Goal: Register for event/course

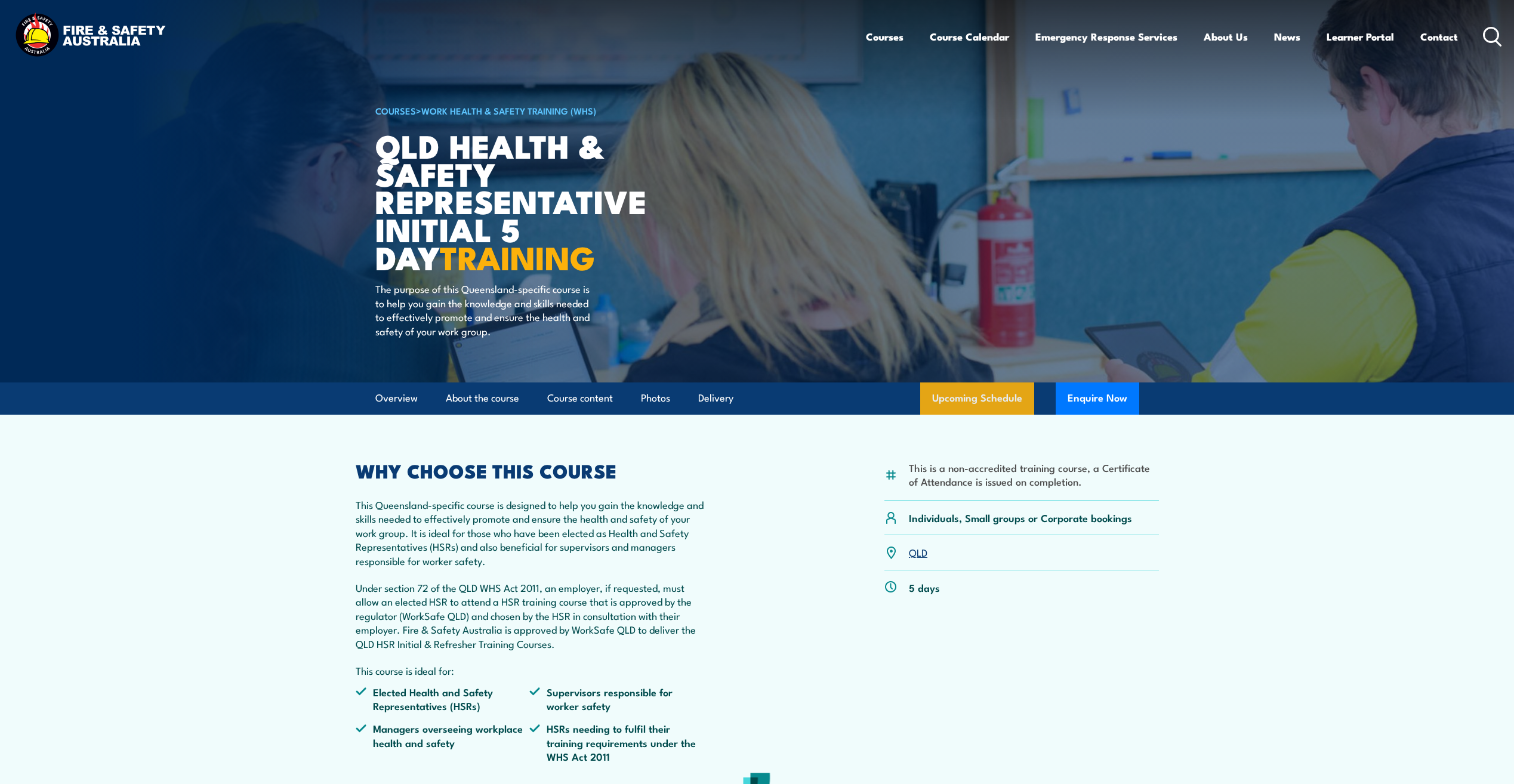
click at [970, 400] on link "Upcoming Schedule" at bounding box center [976, 397] width 114 height 32
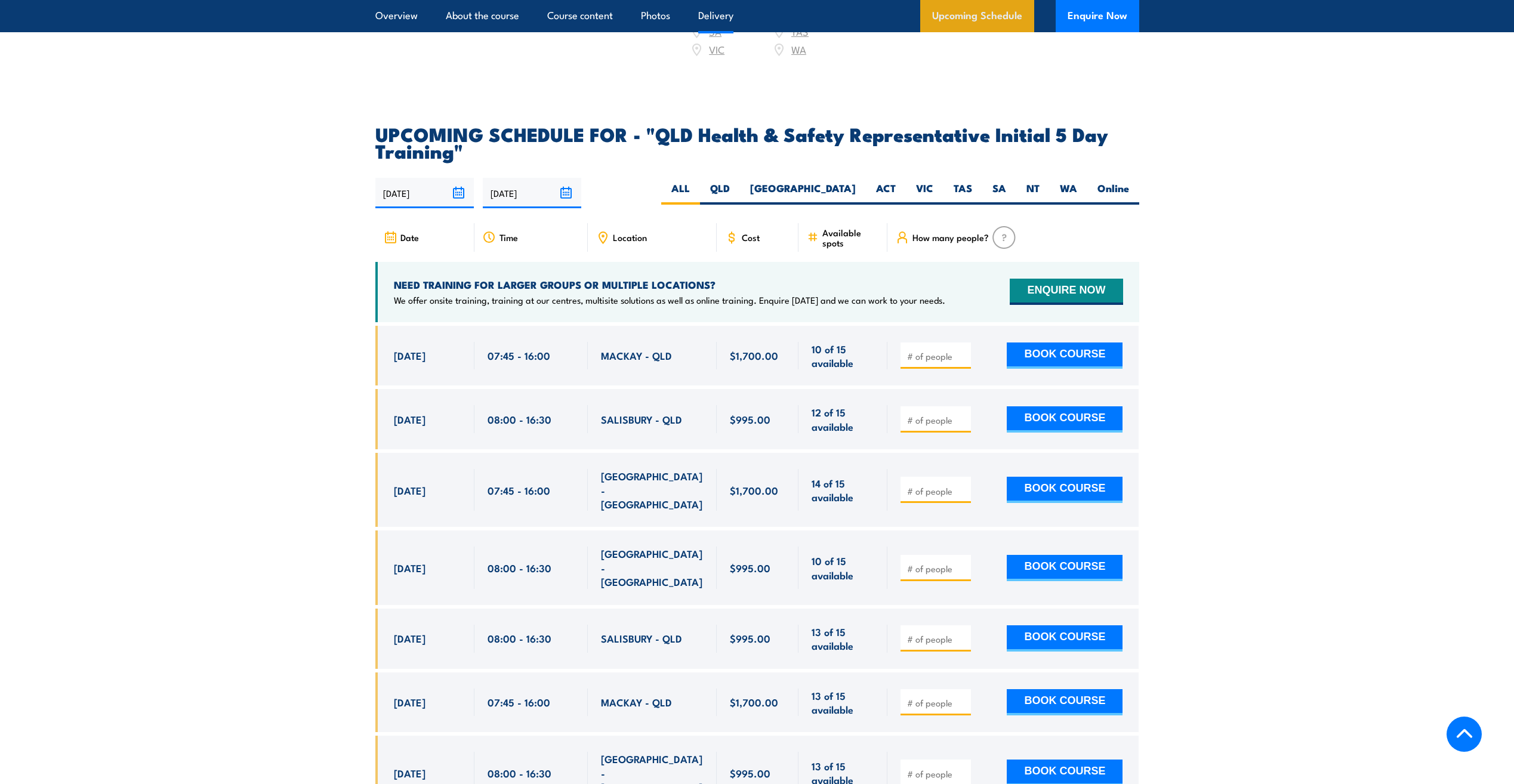
scroll to position [2124, 0]
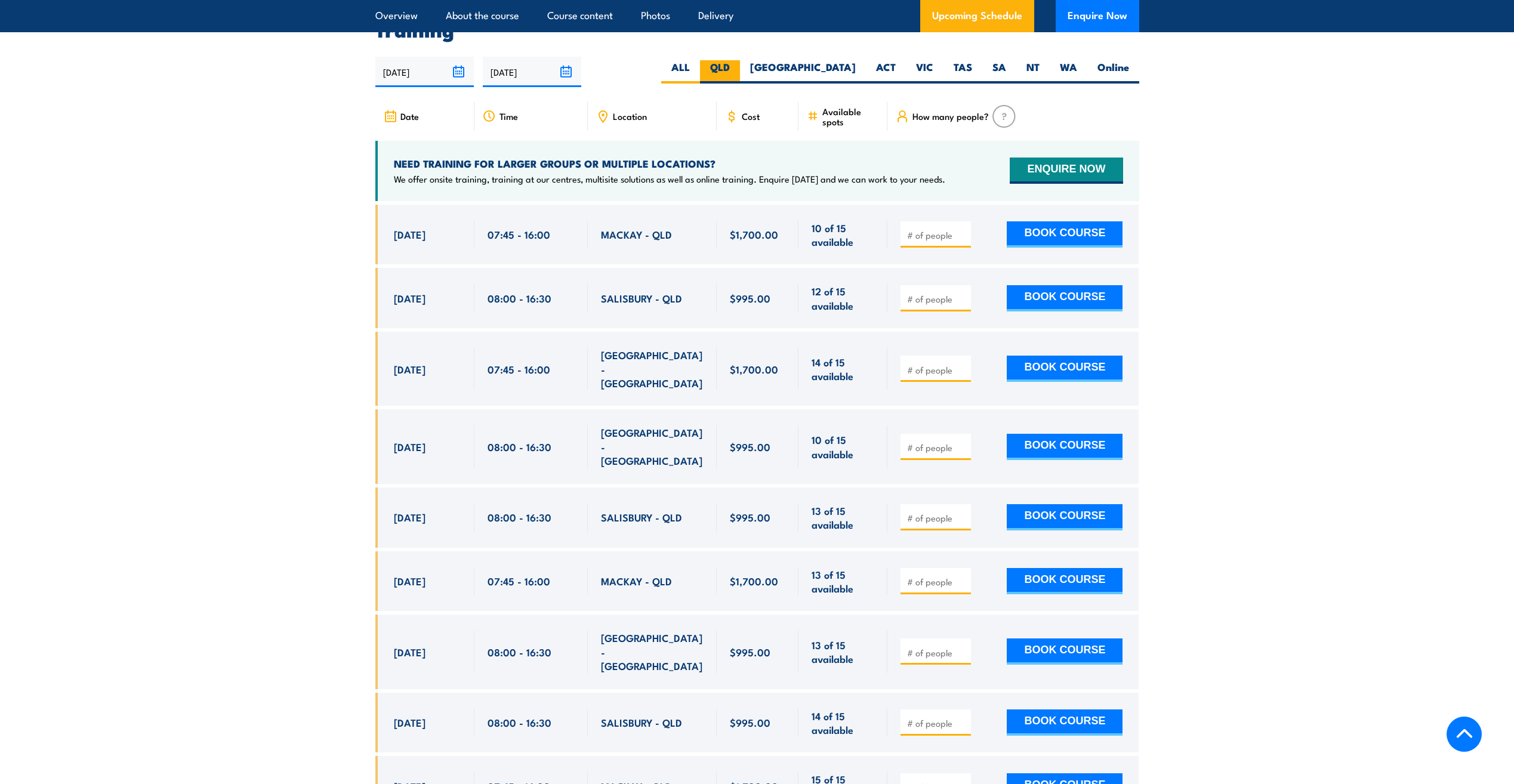
click at [740, 66] on label "QLD" at bounding box center [720, 71] width 40 height 23
click at [738, 66] on input "QLD" at bounding box center [733, 64] width 7 height 7
radio input "true"
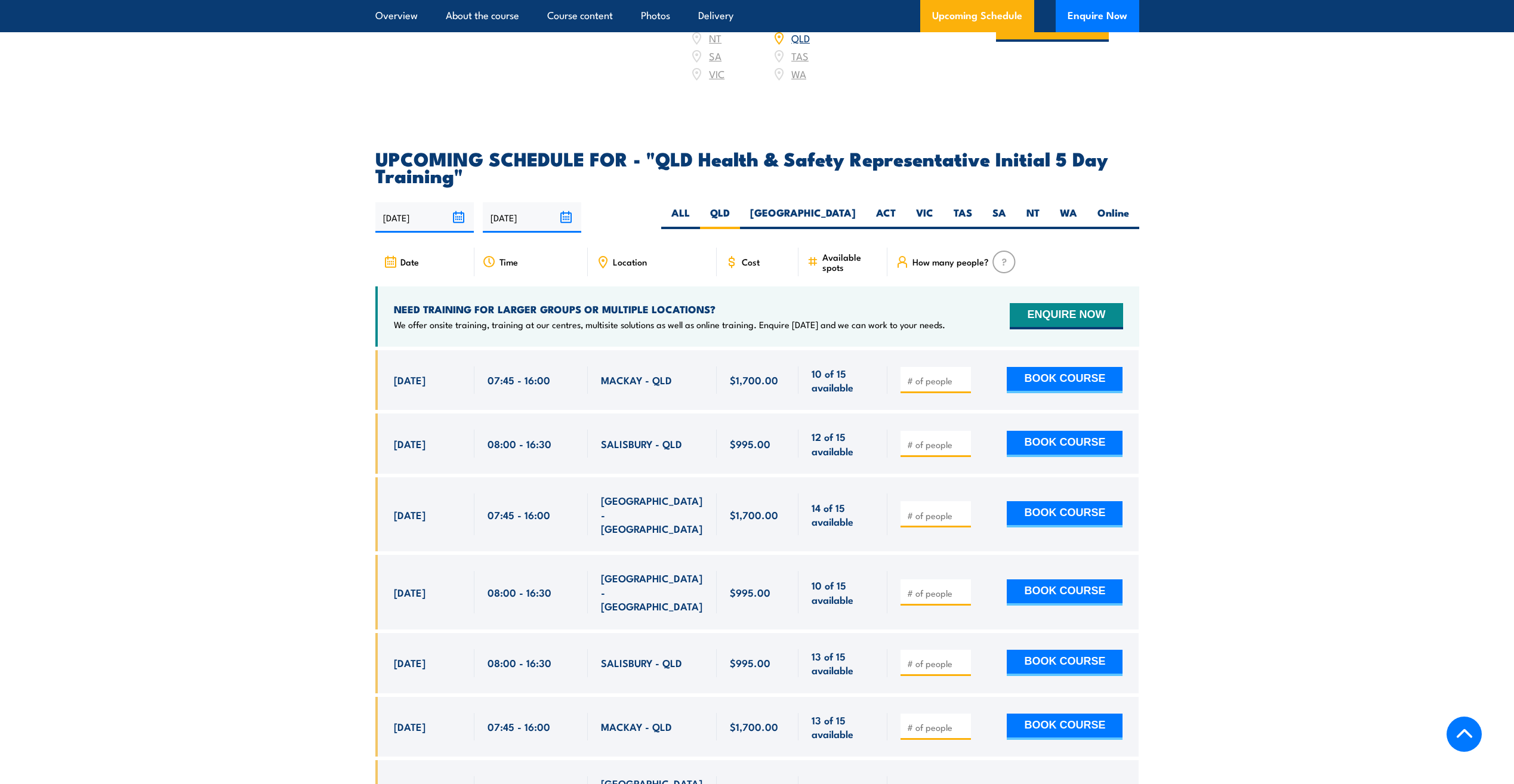
scroll to position [1945, 0]
